Goal: Transaction & Acquisition: Purchase product/service

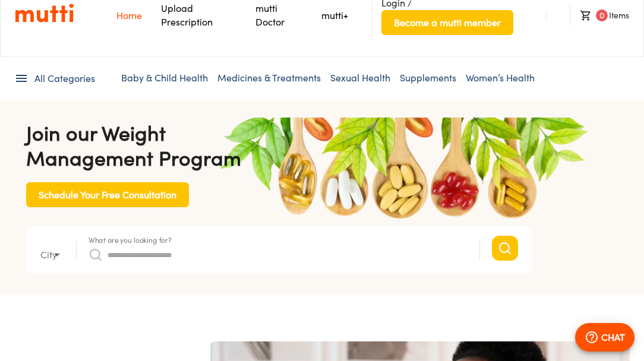
type input "*"
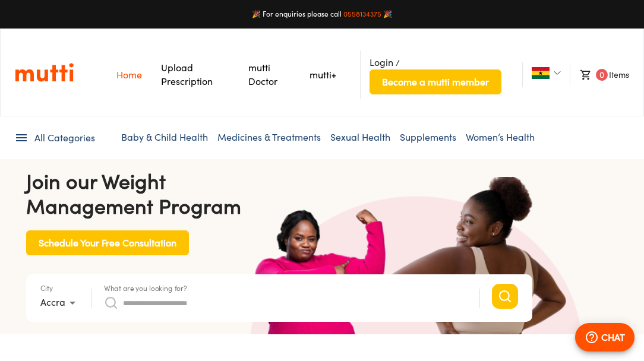
click at [187, 70] on link "Upload Prescription" at bounding box center [187, 75] width 52 height 26
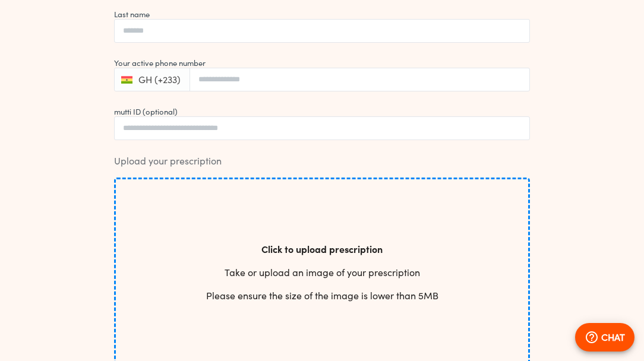
scroll to position [319, 0]
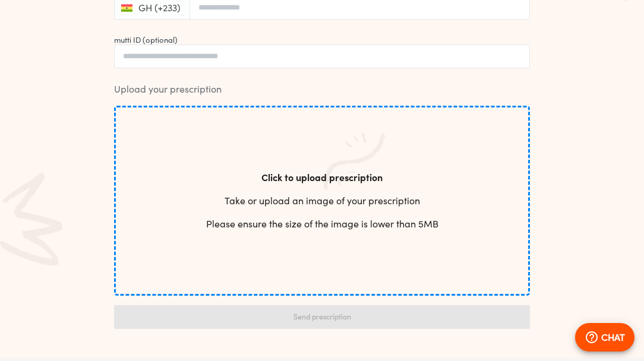
click at [340, 190] on div "Click to upload prescription Take or upload an image of your prescription Pleas…" at bounding box center [322, 201] width 232 height 79
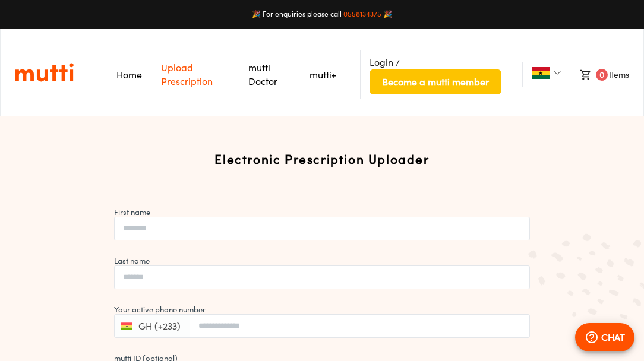
click at [263, 83] on link "mutti Doctor" at bounding box center [262, 75] width 29 height 26
click at [327, 75] on link "mutti+" at bounding box center [323, 75] width 27 height 12
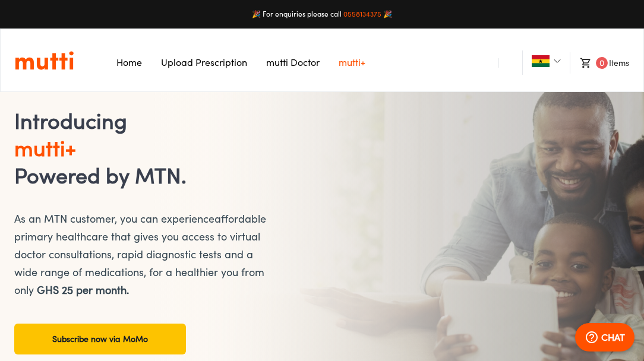
click at [314, 65] on link "mutti Doctor" at bounding box center [292, 62] width 53 height 12
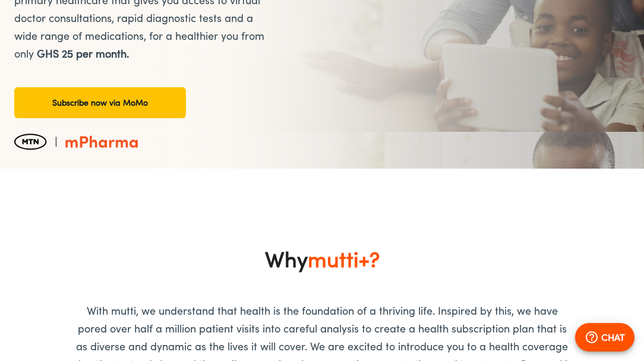
scroll to position [232, 0]
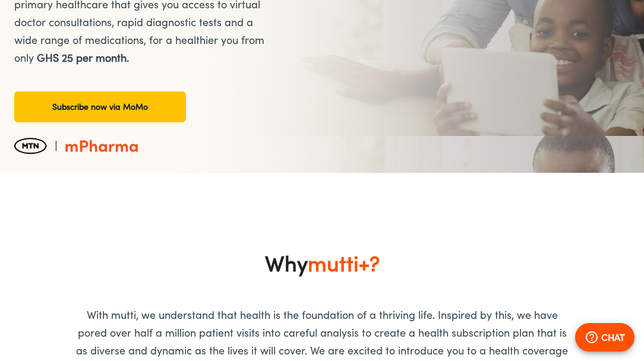
click at [117, 107] on link "Subscribe now via MoMo" at bounding box center [100, 107] width 172 height 31
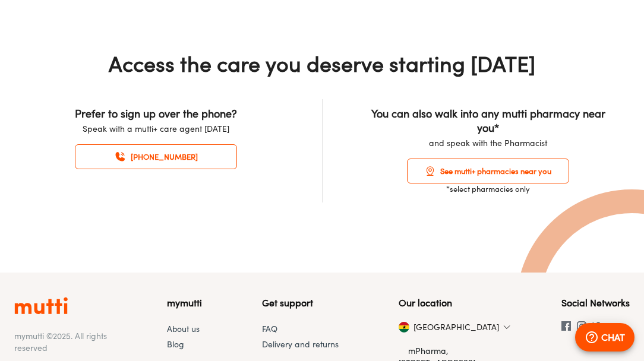
scroll to position [1386, 0]
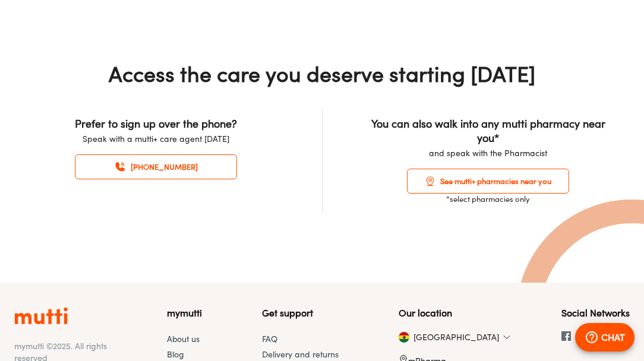
click at [483, 181] on link "See mutti+ pharmacies near you" at bounding box center [488, 181] width 162 height 25
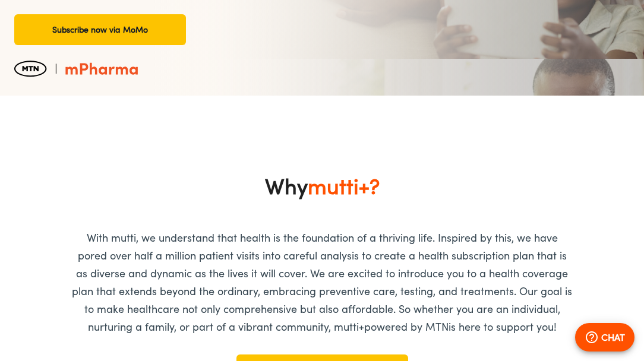
scroll to position [0, 0]
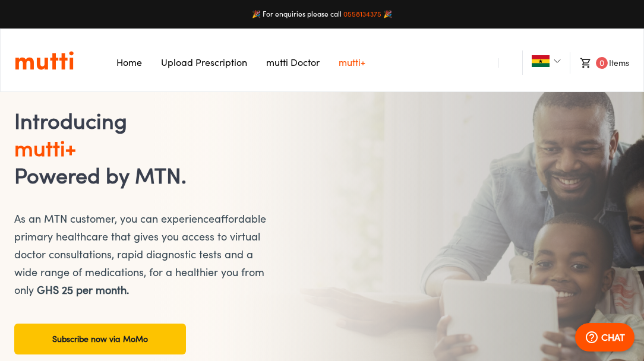
click at [124, 58] on link "Home" at bounding box center [129, 62] width 26 height 12
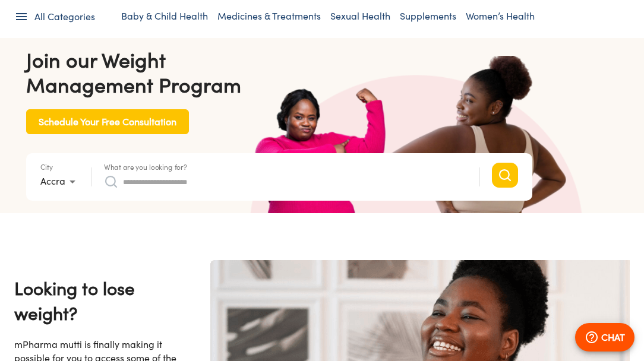
scroll to position [136, 0]
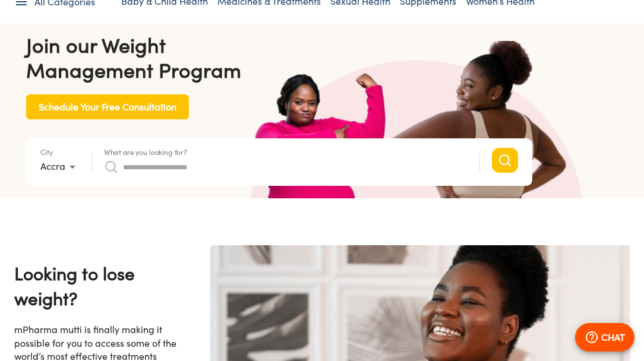
click at [169, 182] on form "City Accra * What are you looking for? Search suggestions No suggestions found …" at bounding box center [279, 162] width 506 height 48
click at [169, 166] on input "What are you looking for?" at bounding box center [295, 166] width 345 height 19
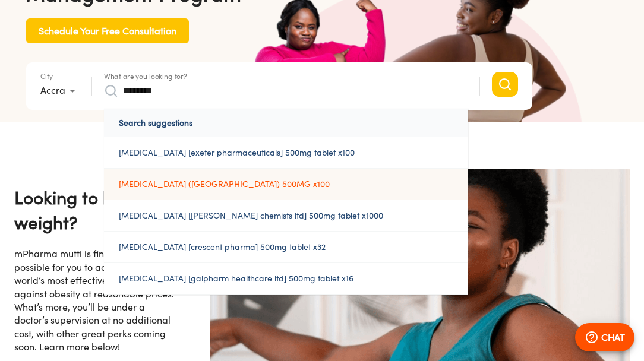
scroll to position [218, 0]
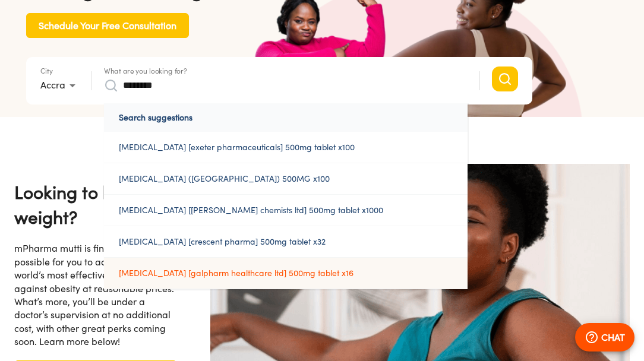
type input "********"
click at [226, 273] on a%20500mg%20tablet%20x16"] "[MEDICAL_DATA] [galpharm healthcare ltd] 500mg tablet x16" at bounding box center [286, 273] width 364 height 31
